Goal: Use online tool/utility: Use online tool/utility

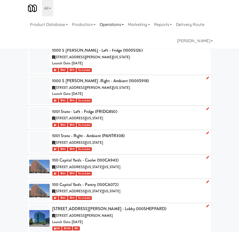
click at [114, 25] on link "Operations" at bounding box center [112, 24] width 28 height 16
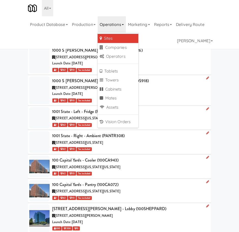
click at [114, 36] on link "Sites" at bounding box center [118, 38] width 41 height 9
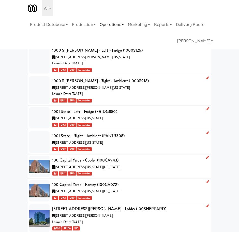
click at [120, 28] on link "Operations" at bounding box center [112, 24] width 28 height 16
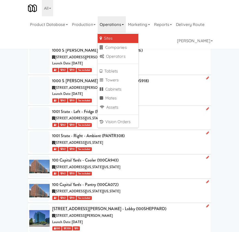
click at [114, 41] on link "Sites" at bounding box center [118, 38] width 41 height 9
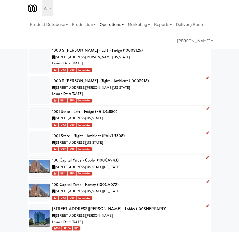
click at [126, 26] on link "Operations" at bounding box center [112, 24] width 28 height 16
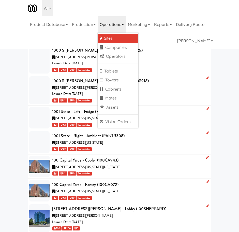
click at [122, 35] on link "Sites" at bounding box center [118, 38] width 41 height 9
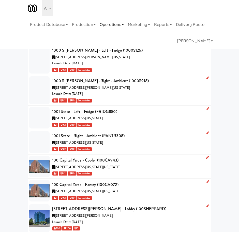
click at [117, 26] on link "Operations" at bounding box center [112, 24] width 28 height 16
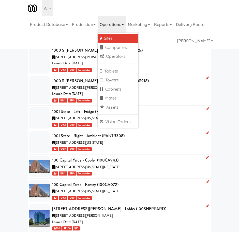
click at [119, 38] on link "Sites" at bounding box center [118, 38] width 41 height 9
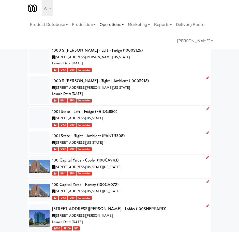
click at [124, 24] on link "Operations" at bounding box center [112, 24] width 28 height 16
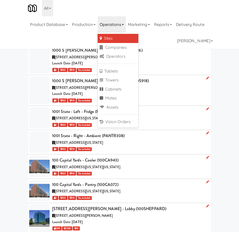
click at [116, 38] on link "Sites" at bounding box center [118, 38] width 41 height 9
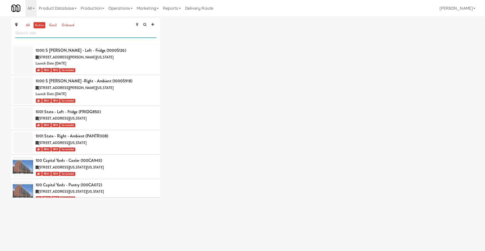
click at [75, 36] on input "text" at bounding box center [85, 33] width 141 height 9
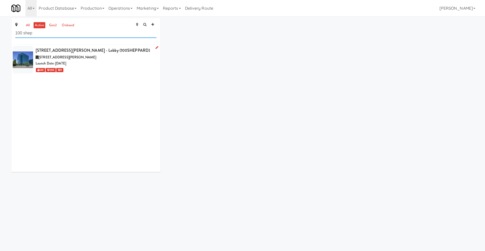
type input "100 shep"
click at [103, 65] on div "Launch Date: [DATE]" at bounding box center [96, 63] width 121 height 6
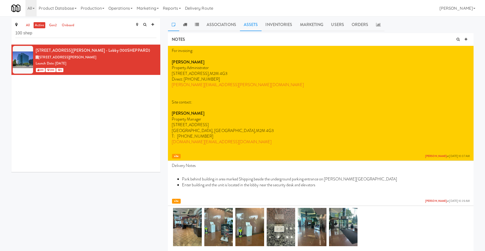
click at [239, 25] on link "Assets" at bounding box center [251, 24] width 22 height 13
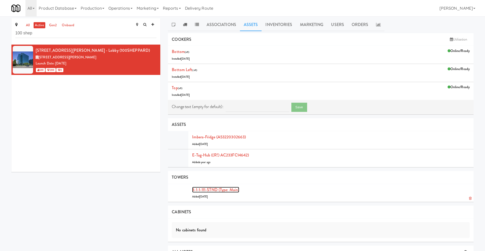
click at [226, 188] on link "3-1-1-111-STND (type: main)" at bounding box center [215, 190] width 47 height 6
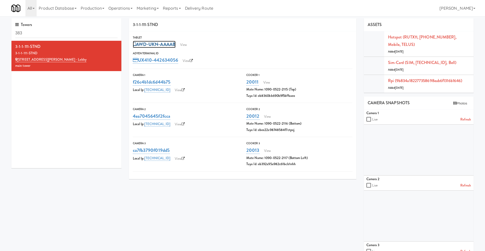
click at [169, 44] on link "AWD-UKN-AAAAB" at bounding box center [154, 44] width 43 height 7
click at [191, 44] on span "Cancel" at bounding box center [190, 44] width 3 height 3
click at [187, 45] on link "View" at bounding box center [184, 45] width 12 height 8
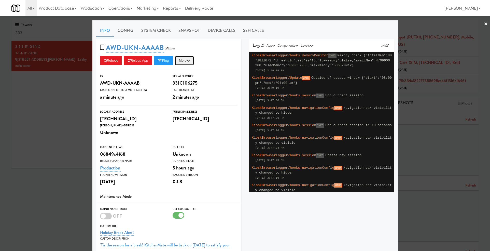
click at [190, 62] on button "More" at bounding box center [184, 60] width 19 height 9
click at [180, 92] on link "Force Reload App" at bounding box center [173, 89] width 46 height 9
click at [192, 59] on button "More" at bounding box center [184, 60] width 19 height 9
click at [212, 51] on div "AWD-UKN-AAAAB Esper Reboot Reload App Ping More Ping Server Restart Server Forc…" at bounding box center [168, 54] width 145 height 31
click at [215, 26] on link "Device Calls" at bounding box center [221, 30] width 35 height 13
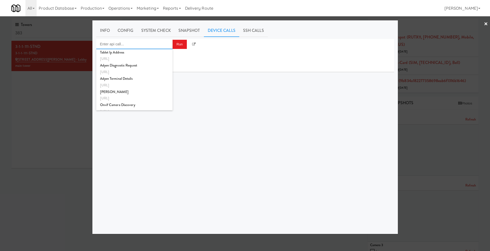
click at [138, 43] on input "Enter api call..." at bounding box center [134, 44] width 76 height 10
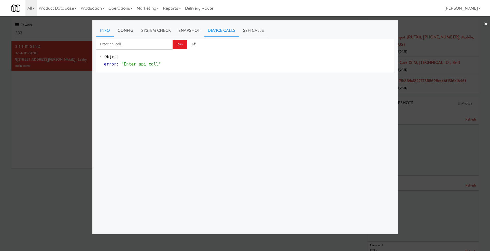
click at [105, 32] on link "Info" at bounding box center [105, 30] width 18 height 13
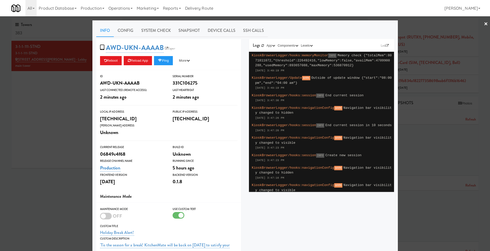
click at [73, 124] on div at bounding box center [245, 125] width 490 height 251
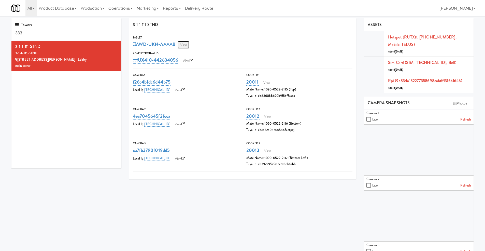
click at [188, 42] on link "View" at bounding box center [184, 45] width 12 height 8
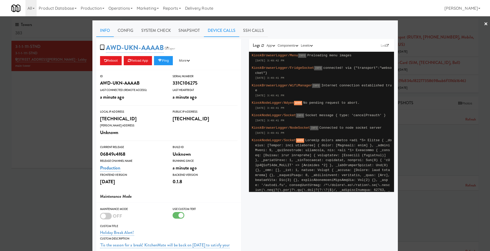
click at [211, 30] on link "Device Calls" at bounding box center [221, 30] width 35 height 13
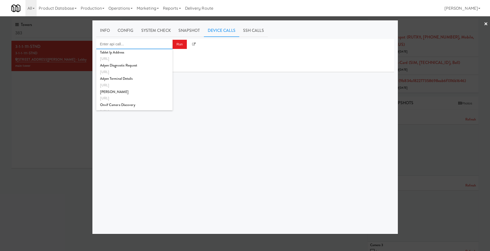
click at [132, 45] on input "Enter api call..." at bounding box center [134, 44] width 76 height 10
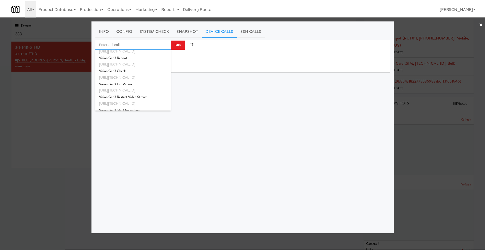
scroll to position [87, 0]
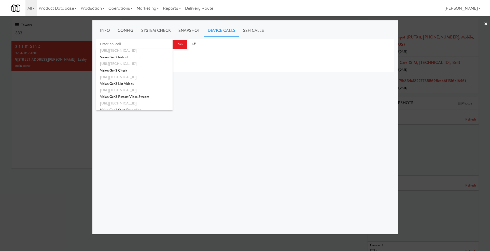
click at [128, 70] on div "Vision Gen3 Check" at bounding box center [134, 70] width 69 height 7
type input "Vision Gen3 Check"
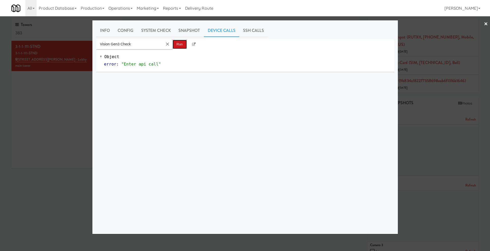
click at [185, 43] on button "Run" at bounding box center [180, 44] width 14 height 9
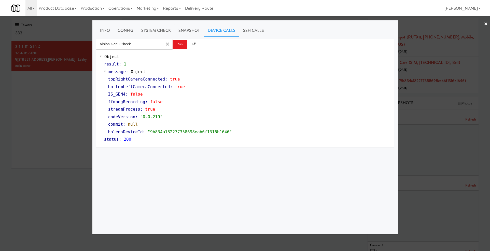
click at [239, 22] on div at bounding box center [245, 125] width 490 height 251
